Goal: Book appointment/travel/reservation

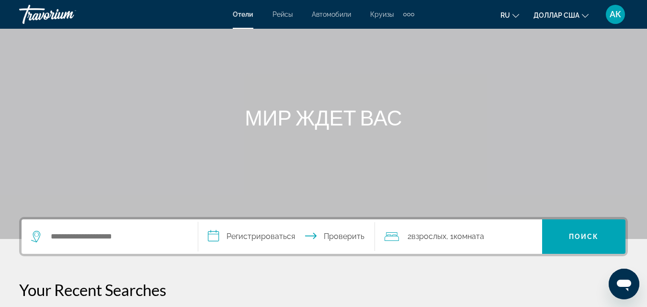
scroll to position [96, 0]
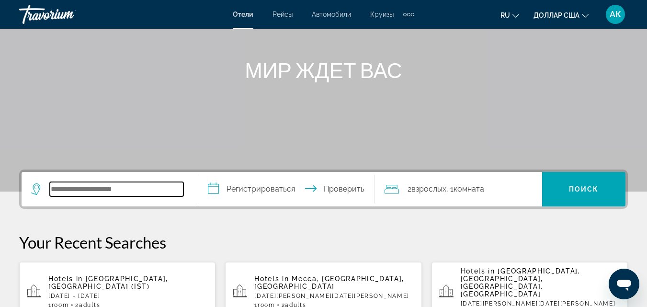
click at [82, 191] on input "Виджет поиска" at bounding box center [117, 189] width 134 height 14
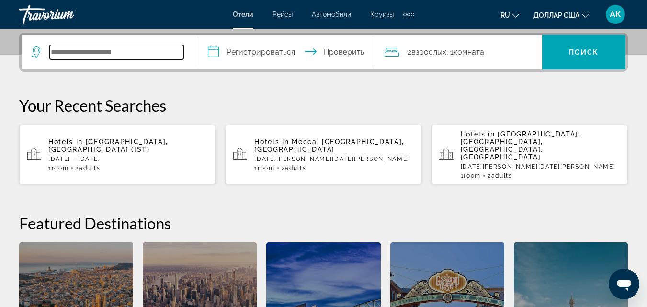
scroll to position [234, 0]
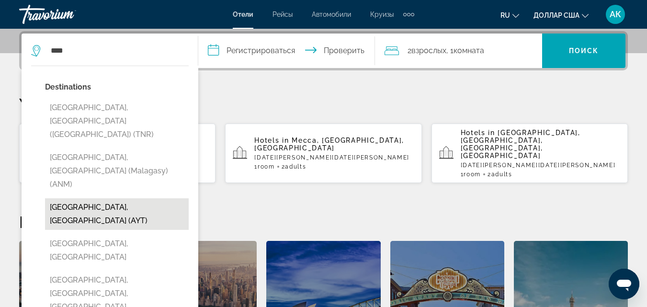
click at [128, 198] on button "[GEOGRAPHIC_DATA], [GEOGRAPHIC_DATA] (AYT)" at bounding box center [117, 214] width 144 height 32
type input "**********"
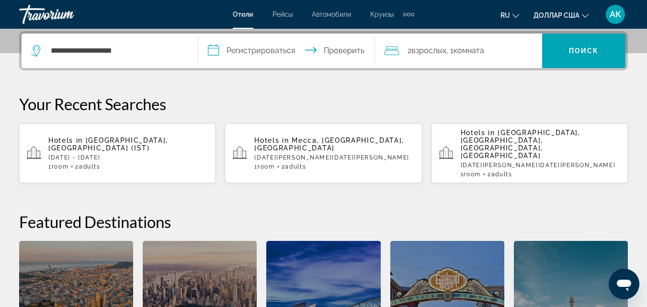
click at [269, 53] on input "**********" at bounding box center [288, 52] width 181 height 37
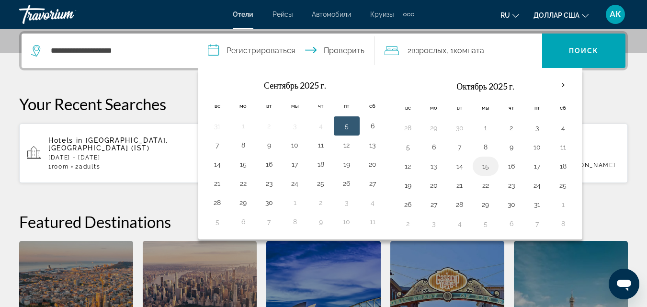
click at [485, 166] on button "15" at bounding box center [485, 166] width 15 height 13
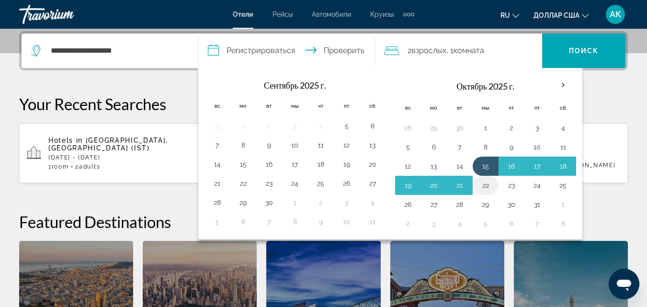
click at [484, 185] on button "22" at bounding box center [485, 185] width 15 height 13
type input "**********"
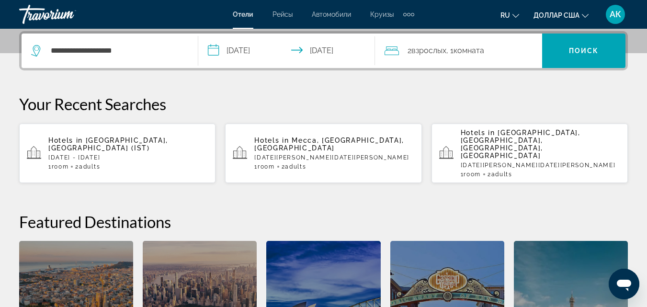
click at [408, 54] on font "2" at bounding box center [410, 50] width 4 height 9
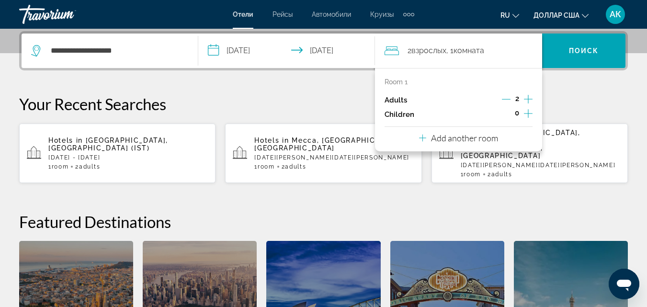
click at [465, 142] on p "Add another room" at bounding box center [464, 138] width 67 height 11
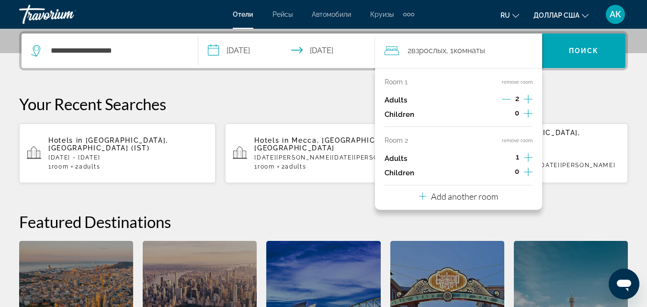
click at [534, 159] on div "Room 1 remove room Adults 2 Children 0 Room 2 remove room Adults 1 Children 0 A…" at bounding box center [458, 139] width 167 height 142
click at [531, 158] on icon "Increment adults" at bounding box center [528, 157] width 9 height 11
click at [443, 196] on p "Add another room" at bounding box center [464, 196] width 67 height 11
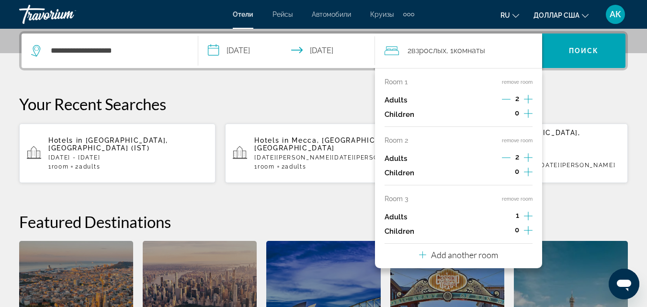
click at [529, 218] on icon "Increment adults" at bounding box center [528, 215] width 9 height 11
click at [451, 253] on p "Add another room" at bounding box center [464, 255] width 67 height 11
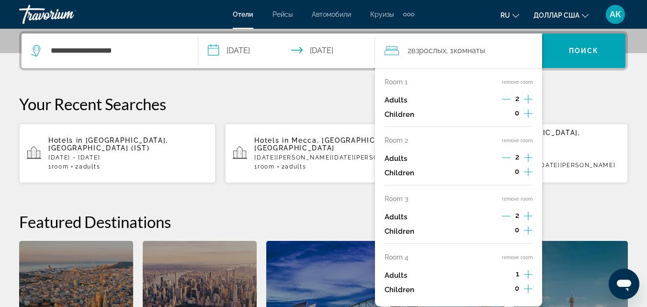
click at [530, 272] on icon "Increment adults" at bounding box center [528, 274] width 9 height 11
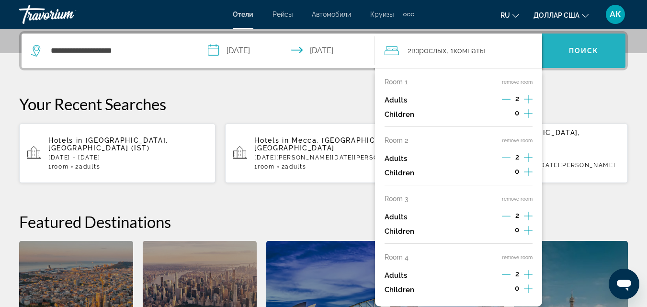
click at [596, 60] on span "Виджет поиска" at bounding box center [583, 50] width 83 height 23
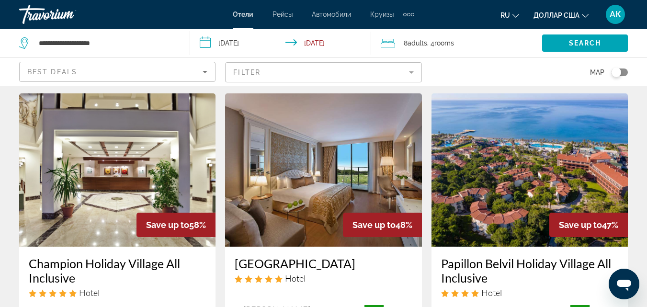
scroll to position [48, 0]
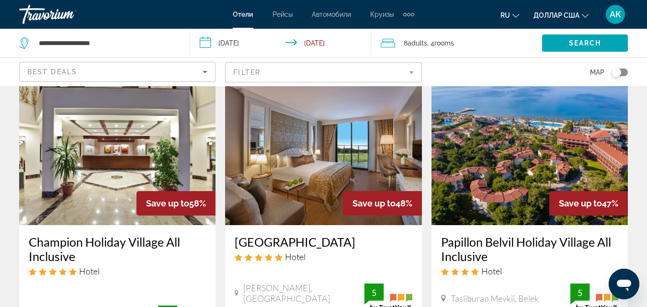
drag, startPoint x: 189, startPoint y: 207, endPoint x: 207, endPoint y: 210, distance: 18.9
click at [207, 210] on div "Save up to 58%" at bounding box center [176, 203] width 79 height 24
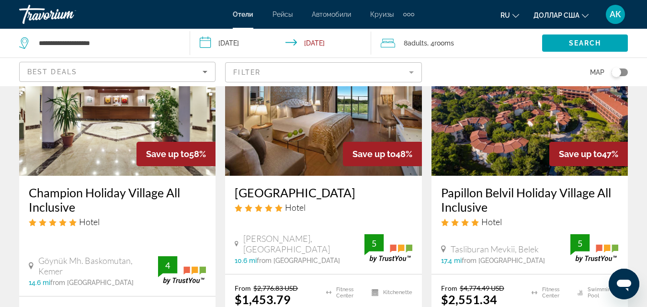
scroll to position [96, 0]
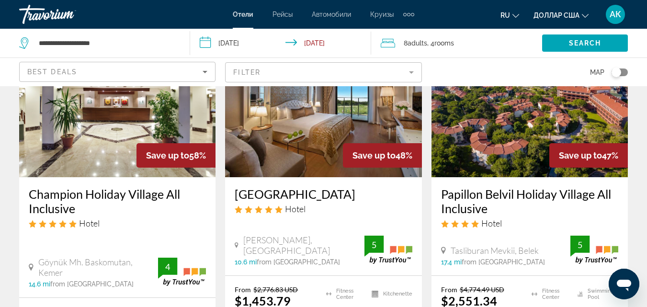
click at [238, 208] on icon "5 star Hotel" at bounding box center [239, 210] width 8 height 8
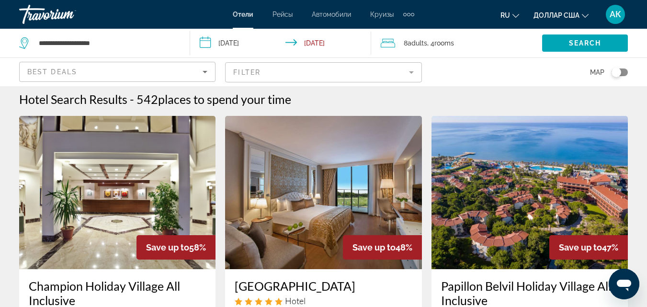
scroll to position [0, 0]
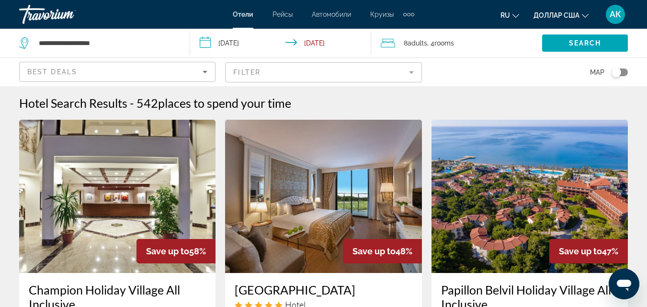
click at [513, 211] on img "Основное содержание" at bounding box center [530, 196] width 196 height 153
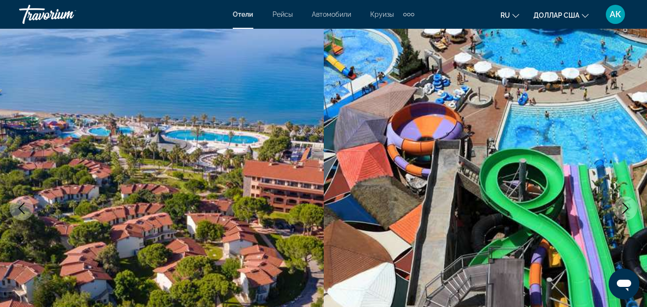
scroll to position [96, 0]
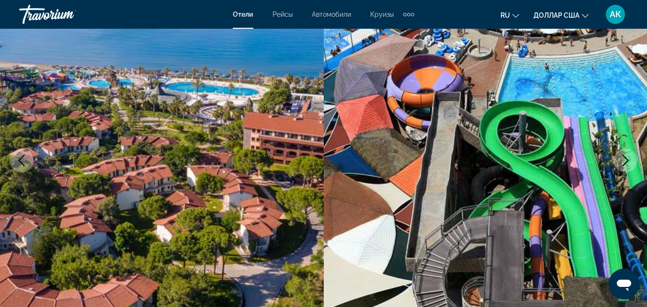
click at [632, 162] on button "Next image" at bounding box center [626, 161] width 24 height 24
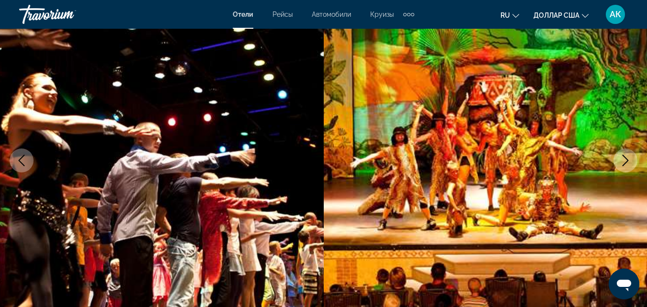
click at [621, 160] on icon "Next image" at bounding box center [625, 160] width 11 height 11
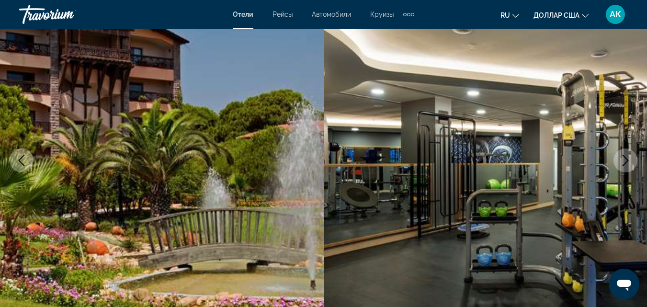
click at [627, 158] on icon "Next image" at bounding box center [625, 160] width 11 height 11
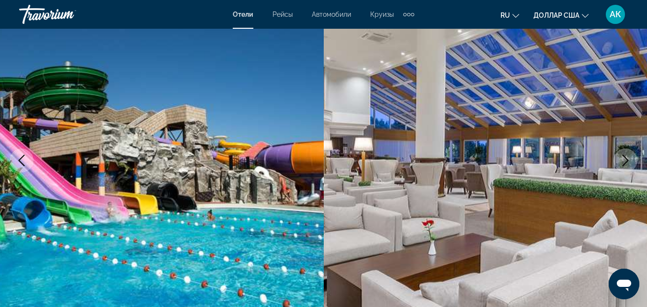
click at [627, 158] on icon "Next image" at bounding box center [625, 160] width 11 height 11
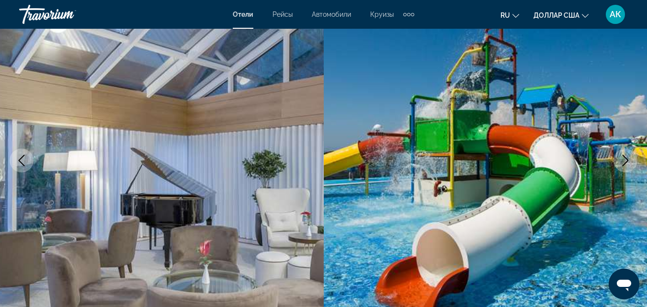
click at [627, 158] on icon "Next image" at bounding box center [625, 160] width 11 height 11
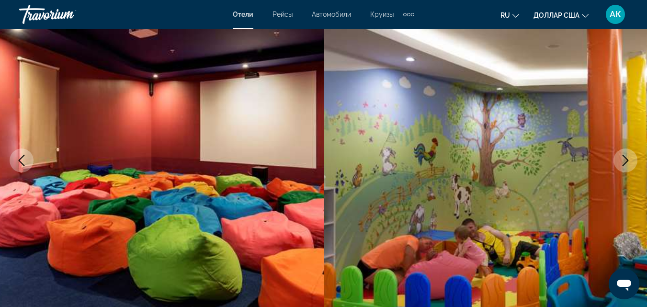
click at [627, 158] on icon "Next image" at bounding box center [625, 160] width 11 height 11
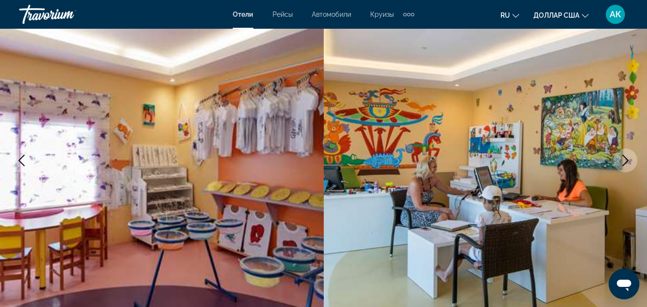
click at [627, 158] on icon "Next image" at bounding box center [625, 160] width 11 height 11
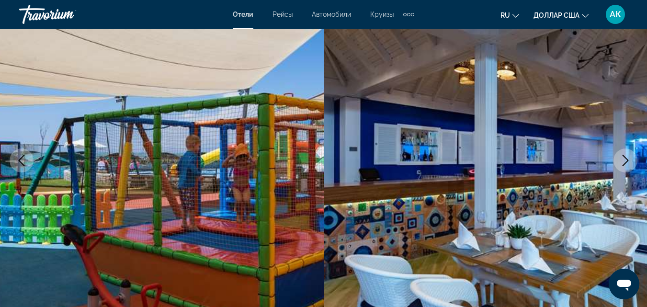
click at [627, 158] on icon "Next image" at bounding box center [625, 160] width 11 height 11
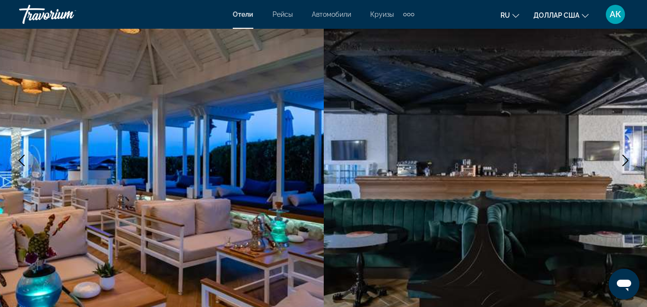
click at [627, 158] on icon "Next image" at bounding box center [625, 160] width 11 height 11
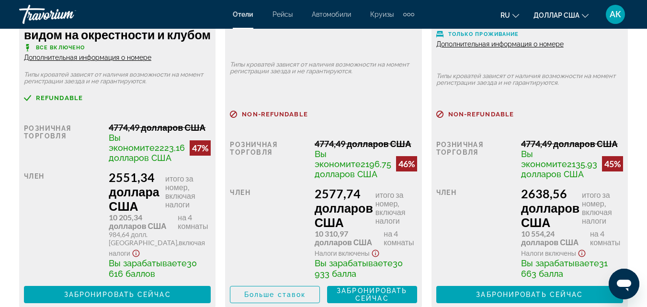
scroll to position [1917, 0]
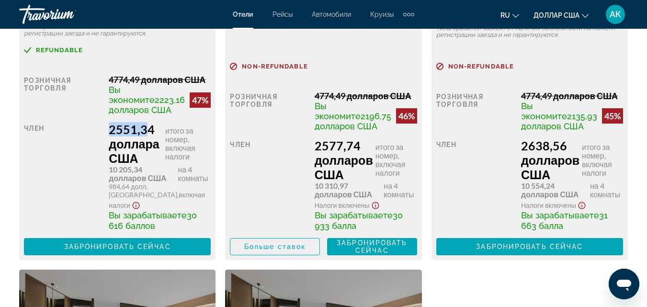
drag, startPoint x: 127, startPoint y: 157, endPoint x: 163, endPoint y: 158, distance: 36.4
click at [163, 158] on div "Розничная торговля 4774,49 долларов США Вы экономите 2223,16 долларов США 47% к…" at bounding box center [117, 164] width 187 height 181
drag, startPoint x: 138, startPoint y: 255, endPoint x: 166, endPoint y: 258, distance: 28.9
click at [166, 231] on font "30 616 баллов" at bounding box center [153, 220] width 88 height 21
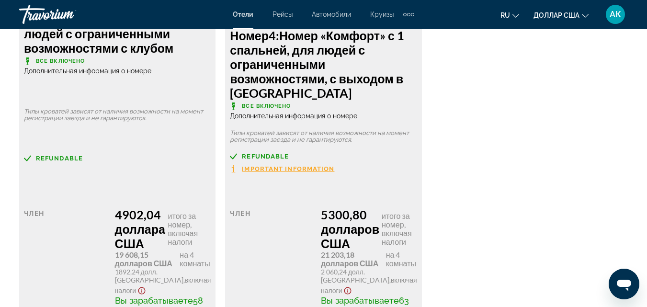
scroll to position [2588, 0]
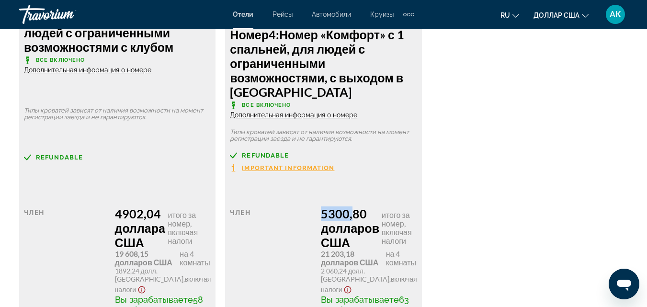
drag, startPoint x: 323, startPoint y: 245, endPoint x: 359, endPoint y: 241, distance: 36.3
click at [359, 241] on div "Розничная торговля 0,00 долларов США когда вы выкупаете Член 5300,80 долларов С…" at bounding box center [323, 261] width 187 height 158
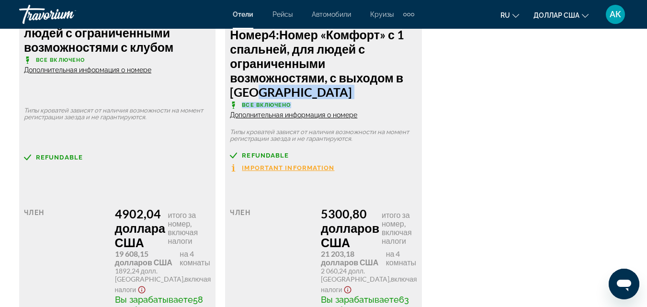
drag, startPoint x: 293, startPoint y: 133, endPoint x: 252, endPoint y: 127, distance: 41.1
click at [252, 119] on div "Номер 4: Номер «Комфорт» с 1 спальней, для людей с ограниченными возможностями,…" at bounding box center [323, 73] width 187 height 92
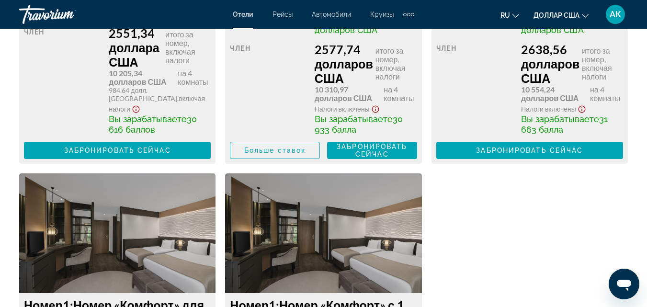
scroll to position [2013, 0]
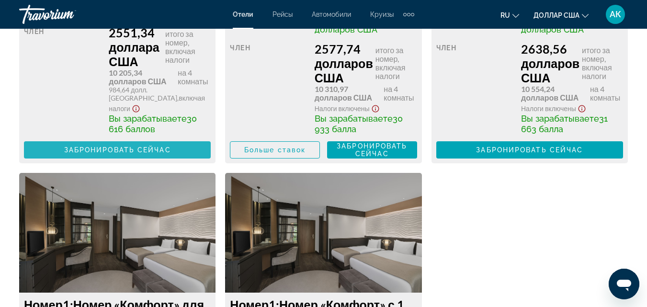
click at [130, 154] on font "Забронировать сейчас" at bounding box center [117, 150] width 107 height 8
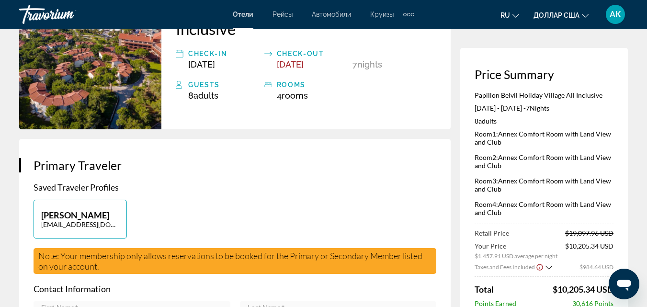
scroll to position [96, 0]
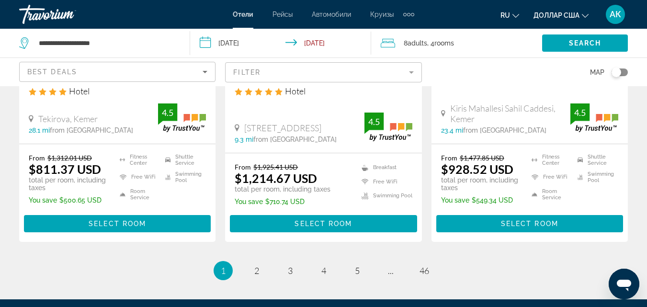
scroll to position [1390, 0]
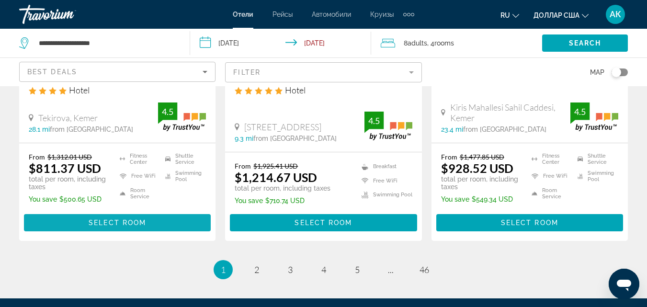
click at [135, 219] on span "Select Room" at bounding box center [117, 223] width 57 height 8
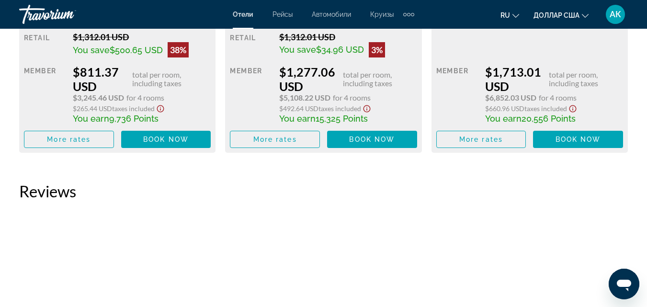
scroll to position [1821, 0]
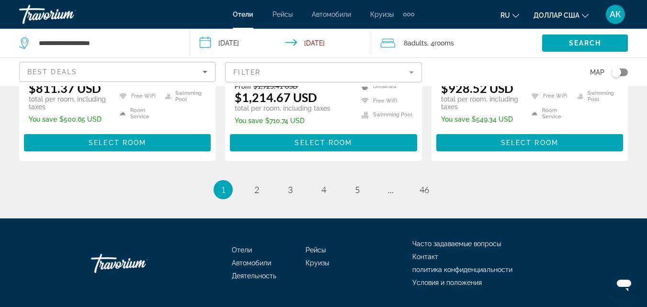
scroll to position [1484, 0]
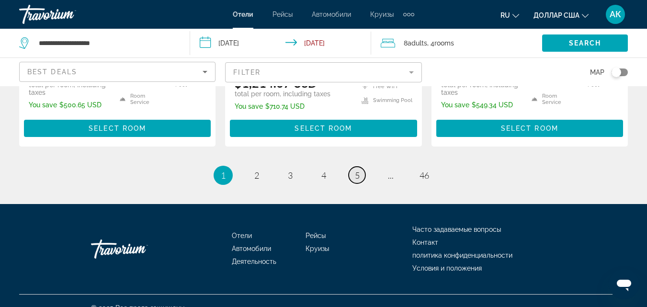
click at [354, 167] on link "page 5" at bounding box center [357, 175] width 17 height 17
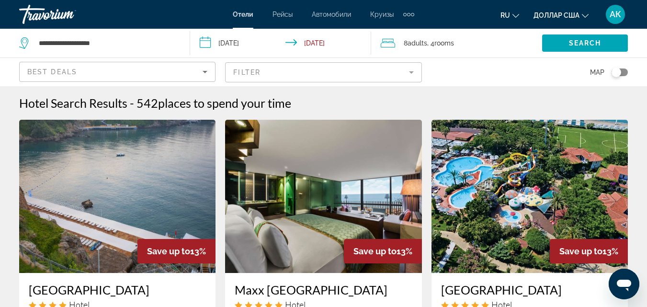
click at [377, 17] on font "Круизы" at bounding box center [381, 15] width 23 height 8
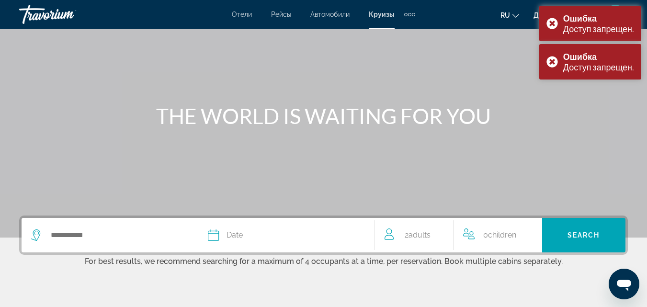
scroll to position [48, 0]
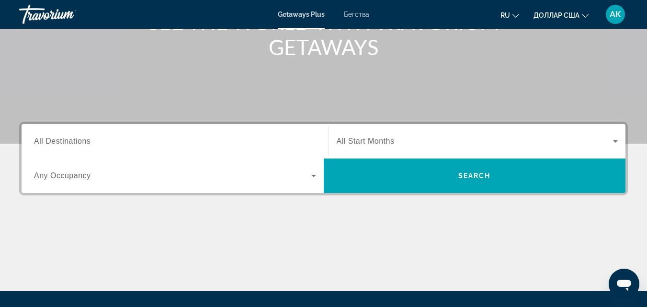
click at [76, 143] on span "All Destinations" at bounding box center [62, 141] width 57 height 8
click at [76, 143] on input "Destination All Destinations" at bounding box center [175, 141] width 282 height 11
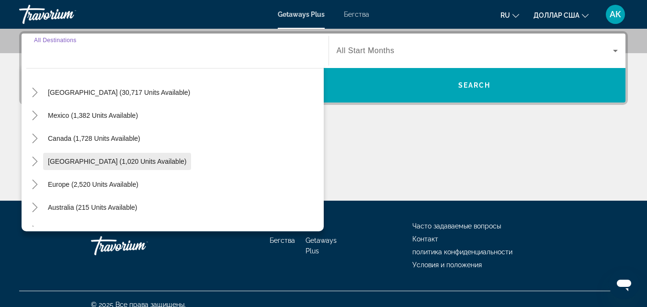
scroll to position [48, 0]
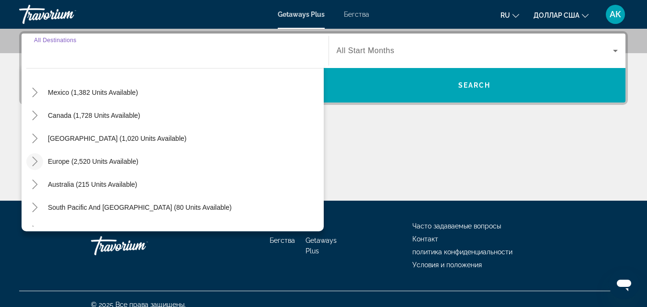
click at [40, 161] on mat-icon "Toggle Europe (2,520 units available)" at bounding box center [34, 161] width 17 height 17
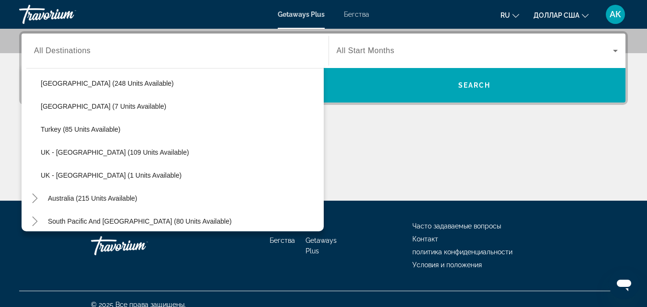
scroll to position [503, 0]
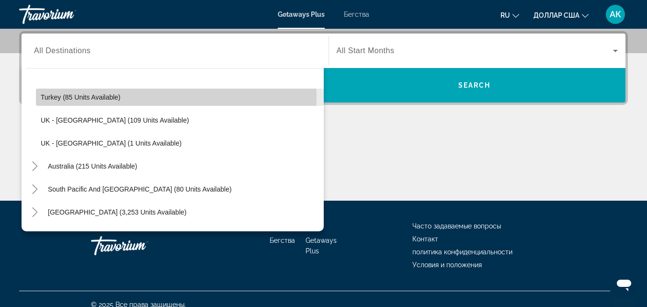
click at [71, 97] on span "Turkey (85 units available)" at bounding box center [81, 97] width 80 height 8
type input "**********"
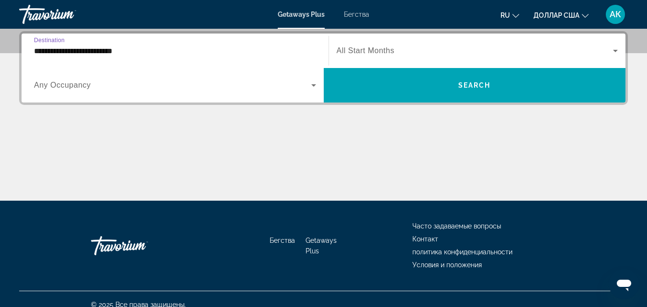
click at [89, 87] on span "Any Occupancy" at bounding box center [62, 85] width 57 height 8
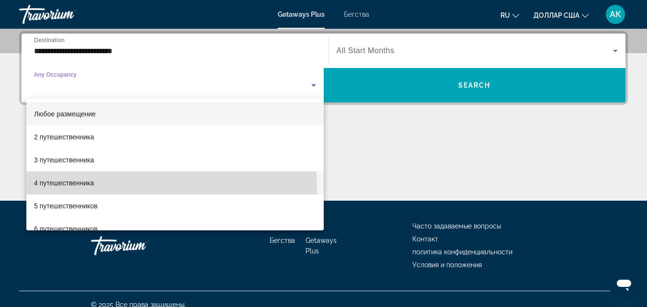
click at [82, 189] on mat-option "4 путешественника" at bounding box center [175, 183] width 298 height 23
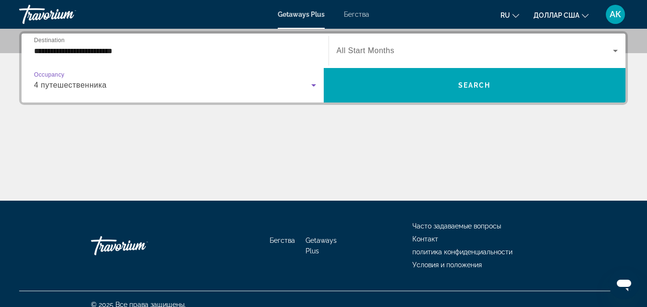
click at [442, 53] on span "Виджет поиска" at bounding box center [475, 50] width 277 height 11
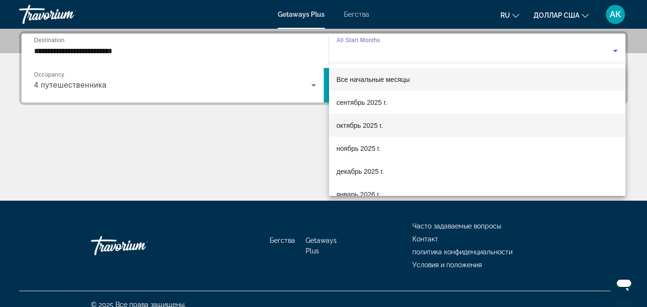
click at [365, 126] on font "октябрь 2025 г." at bounding box center [360, 126] width 46 height 8
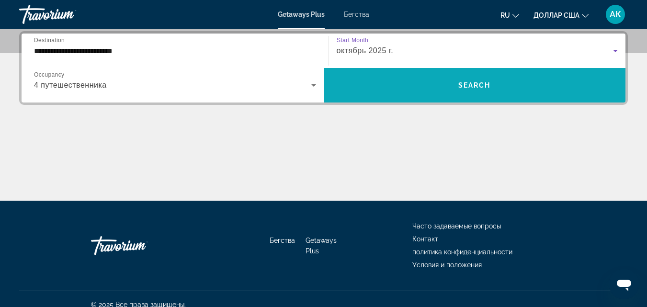
click at [463, 88] on span "Search" at bounding box center [475, 85] width 33 height 8
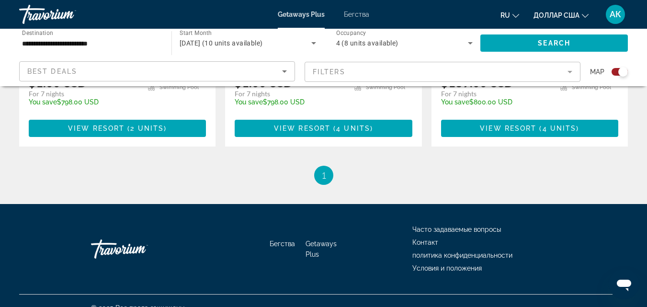
scroll to position [591, 0]
